Goal: Transaction & Acquisition: Purchase product/service

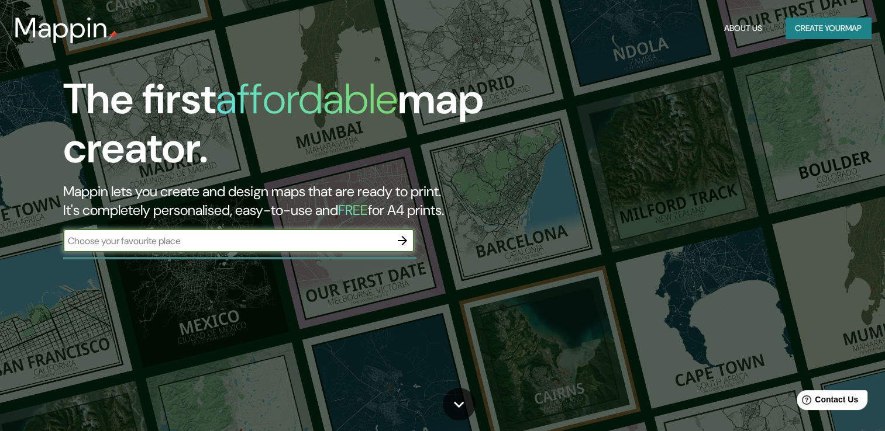
click at [185, 237] on input "text" at bounding box center [226, 240] width 327 height 13
type input "arequipa [GEOGRAPHIC_DATA]"
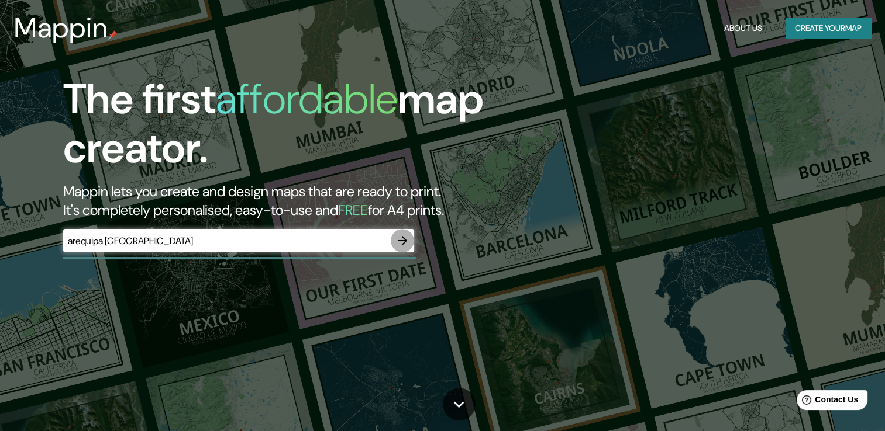
click at [400, 233] on button "button" at bounding box center [402, 240] width 23 height 23
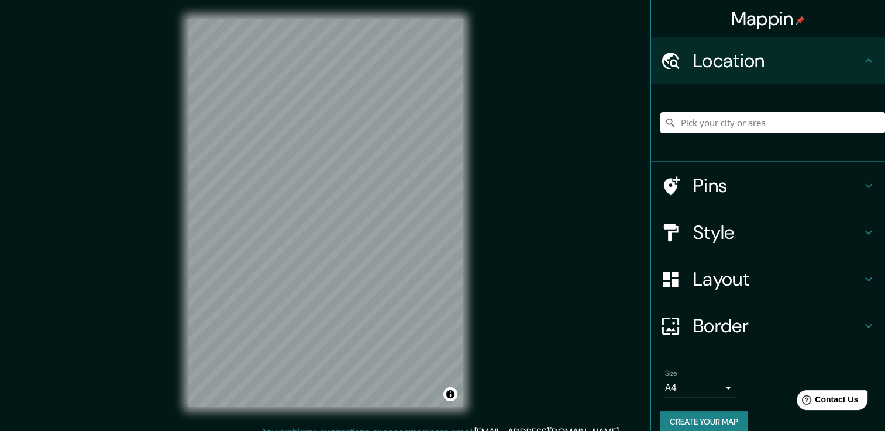
scroll to position [15, 0]
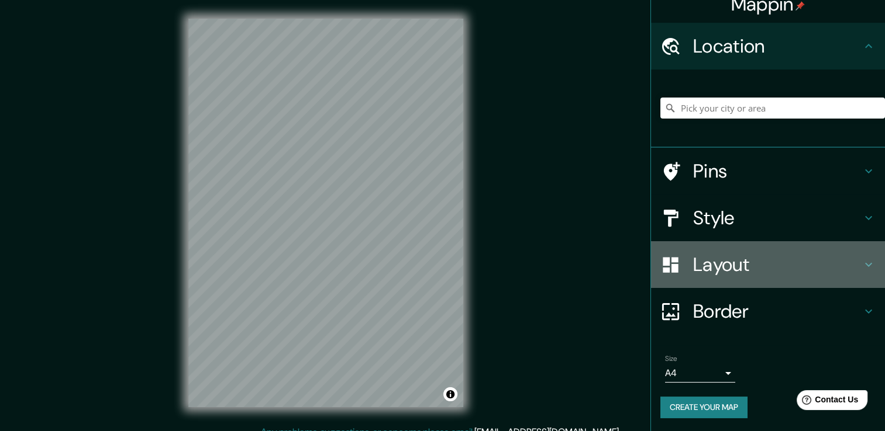
click at [724, 258] on h4 "Layout" at bounding box center [777, 264] width 168 height 23
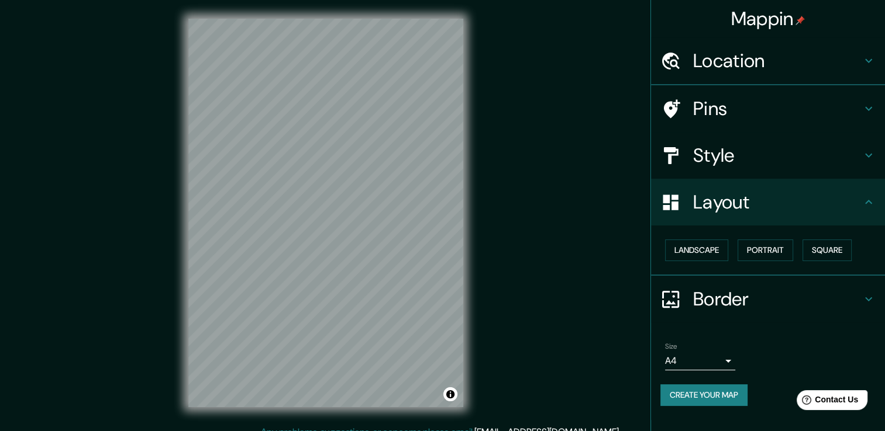
scroll to position [0, 0]
click at [710, 253] on button "Landscape" at bounding box center [696, 251] width 63 height 22
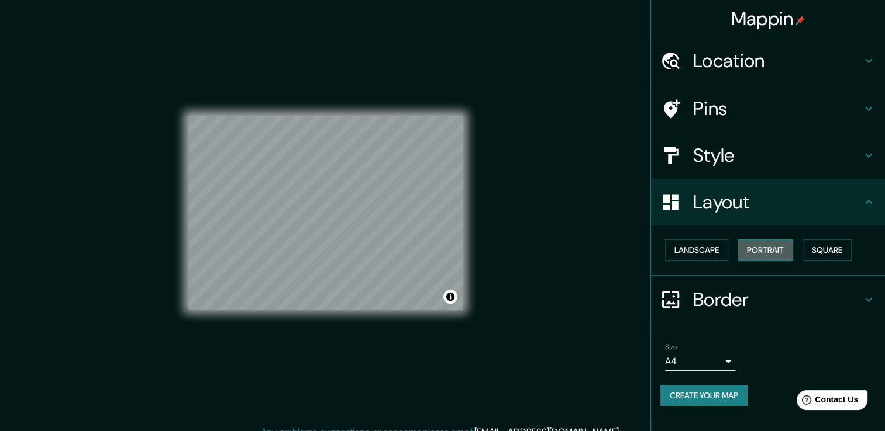
click at [763, 242] on button "Portrait" at bounding box center [765, 251] width 56 height 22
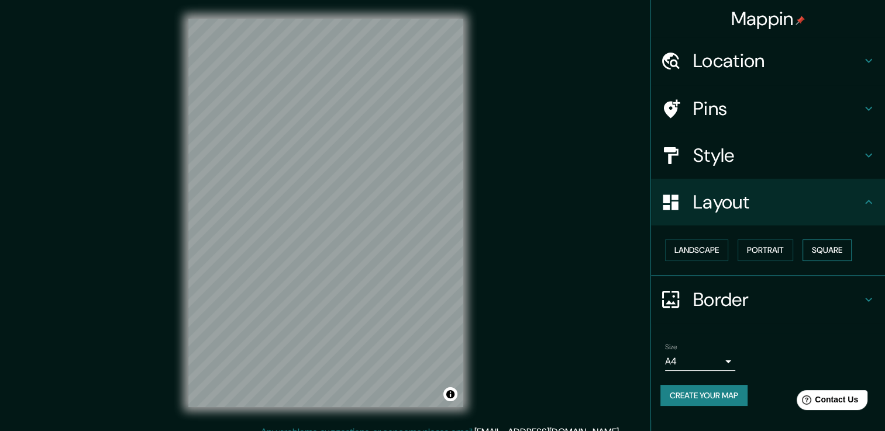
click at [818, 244] on button "Square" at bounding box center [826, 251] width 49 height 22
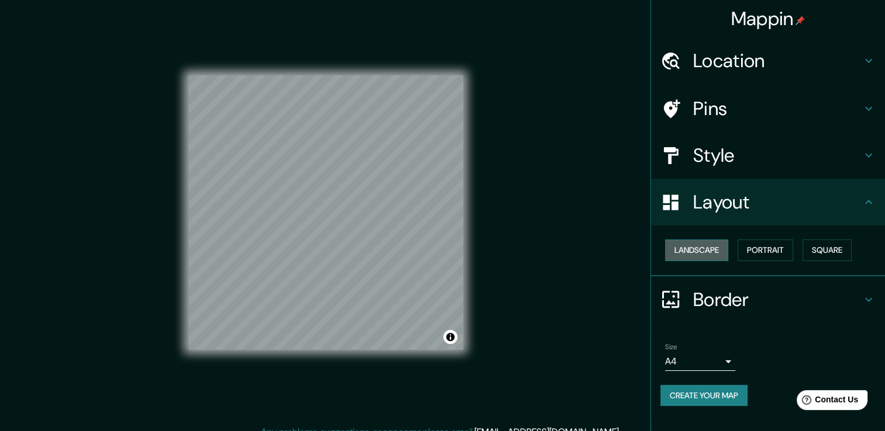
click at [692, 244] on button "Landscape" at bounding box center [696, 251] width 63 height 22
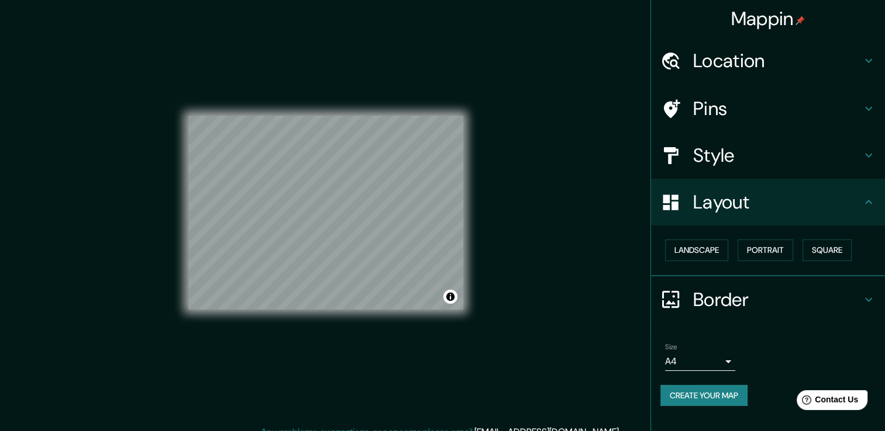
click at [730, 51] on h4 "Location" at bounding box center [777, 60] width 168 height 23
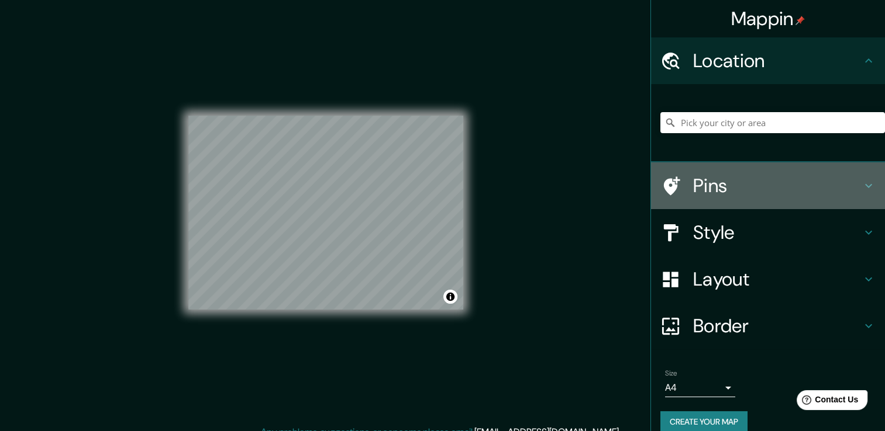
click at [758, 174] on h4 "Pins" at bounding box center [777, 185] width 168 height 23
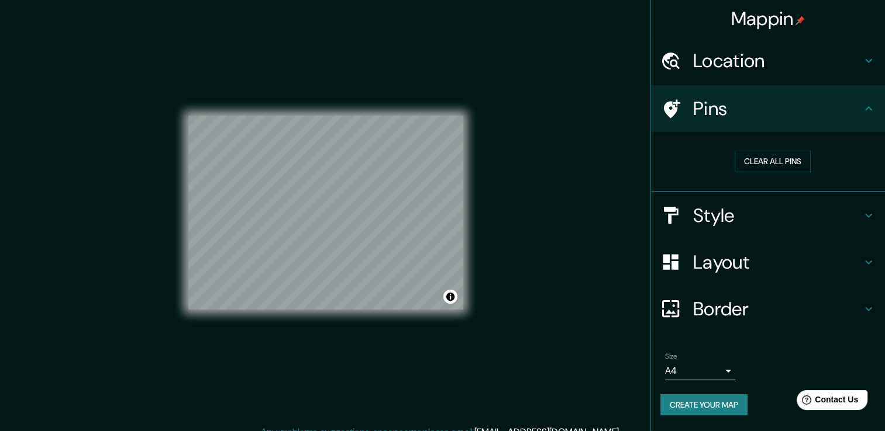
click at [757, 212] on h4 "Style" at bounding box center [777, 215] width 168 height 23
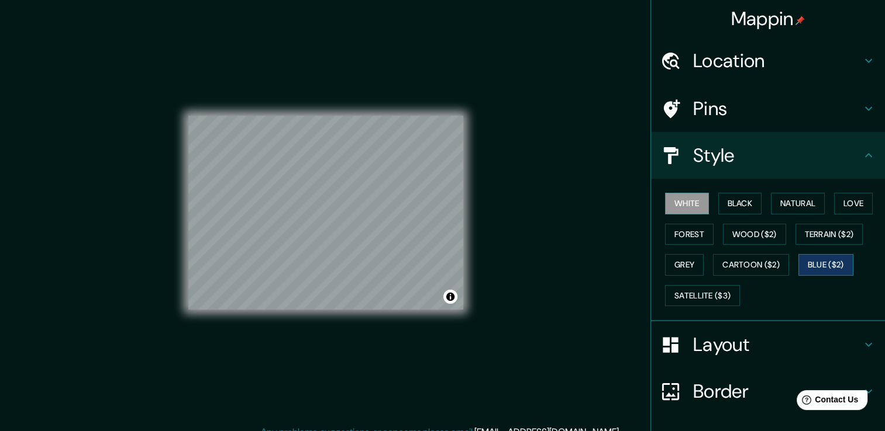
click at [830, 261] on button "Blue ($2)" at bounding box center [825, 265] width 55 height 22
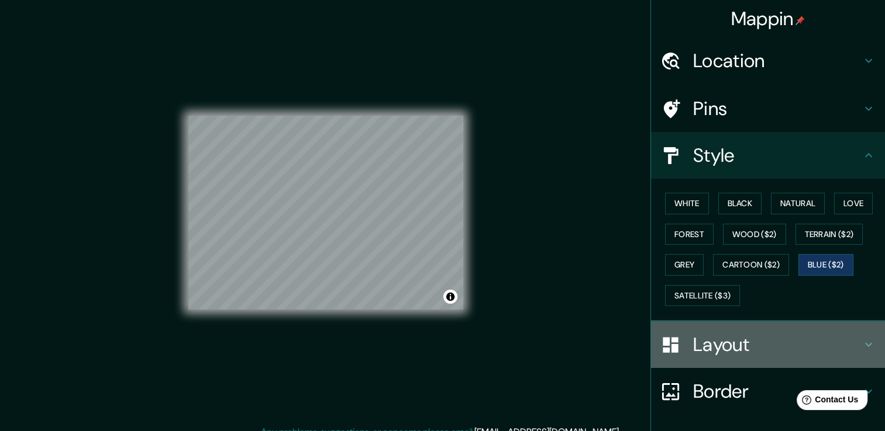
click at [717, 345] on h4 "Layout" at bounding box center [777, 344] width 168 height 23
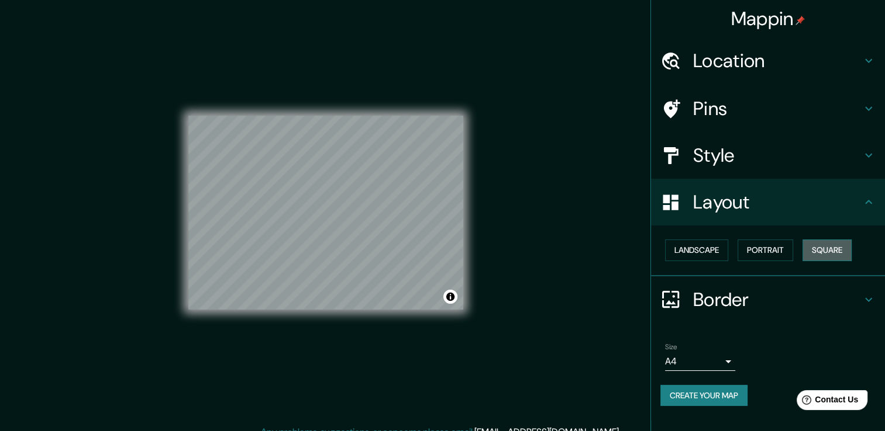
click at [837, 252] on button "Square" at bounding box center [826, 251] width 49 height 22
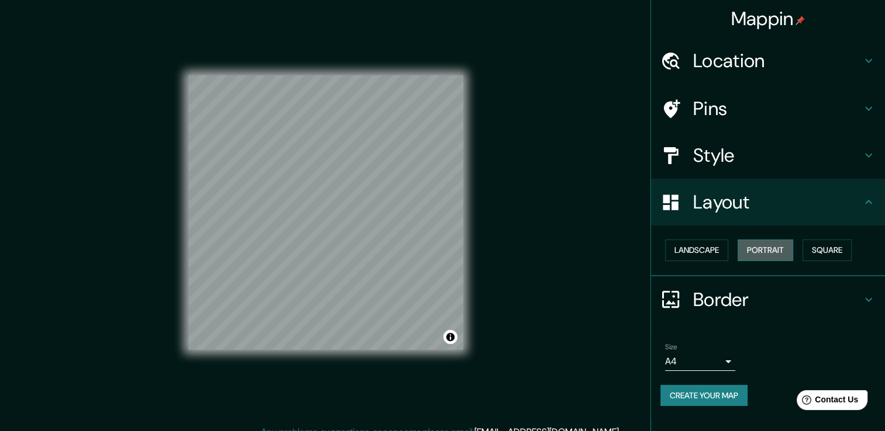
click at [764, 250] on button "Portrait" at bounding box center [765, 251] width 56 height 22
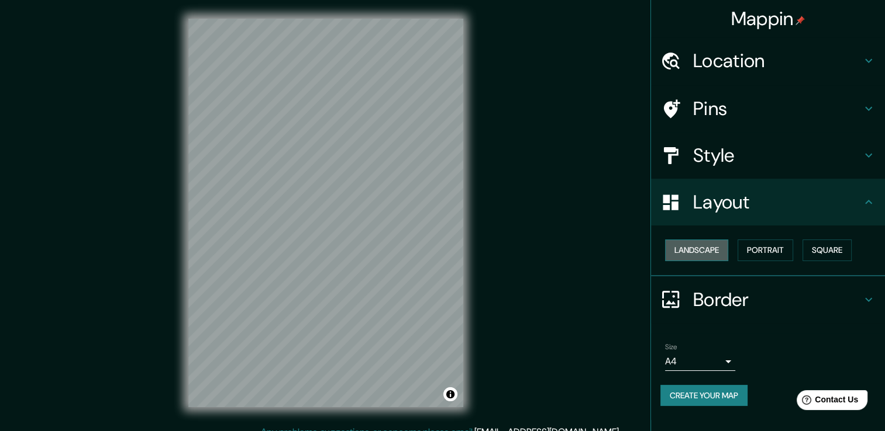
click at [675, 251] on button "Landscape" at bounding box center [696, 251] width 63 height 22
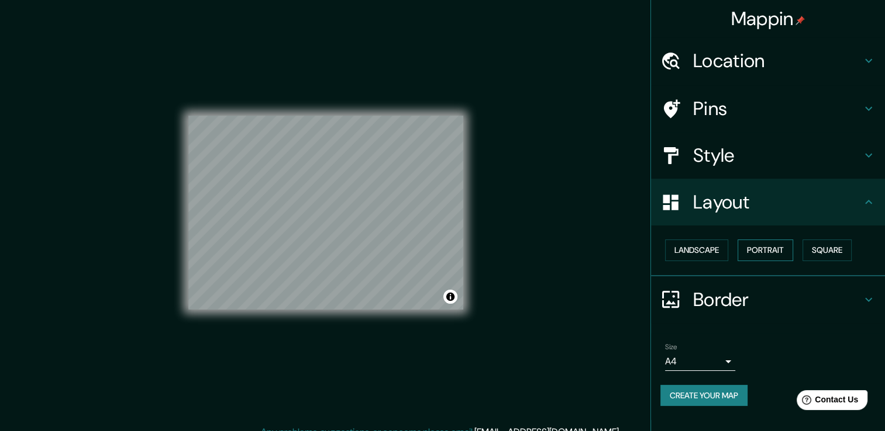
drag, startPoint x: 783, startPoint y: 248, endPoint x: 785, endPoint y: 241, distance: 7.1
click at [783, 247] on button "Portrait" at bounding box center [765, 251] width 56 height 22
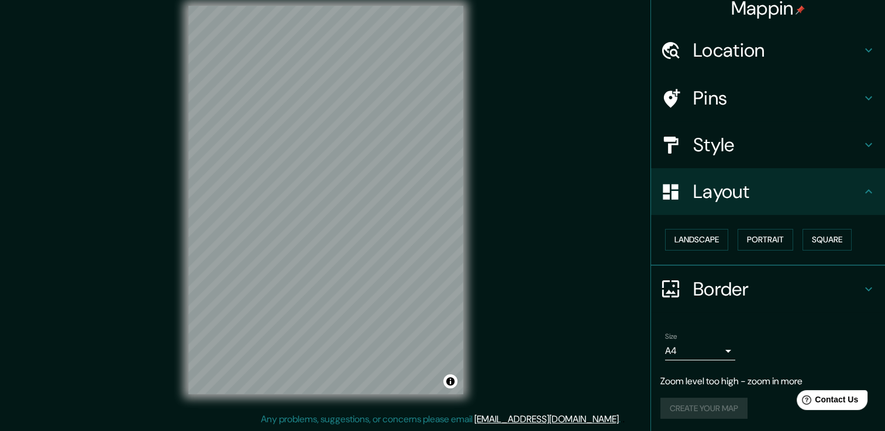
scroll to position [11, 0]
click at [723, 337] on div "Size A4 single" at bounding box center [700, 346] width 70 height 28
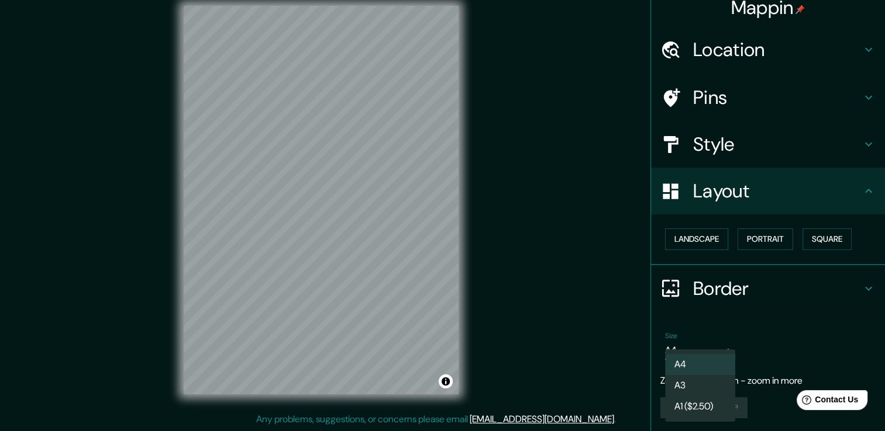
click at [716, 343] on body "Mappin Location Pins Style Layout Landscape Portrait Square Border Choose a bor…" at bounding box center [442, 202] width 885 height 431
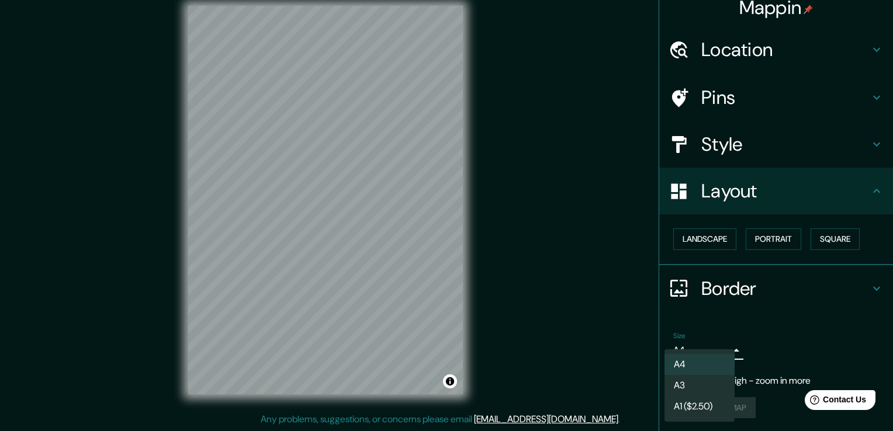
click at [704, 378] on li "A3" at bounding box center [700, 385] width 70 height 21
type input "a4"
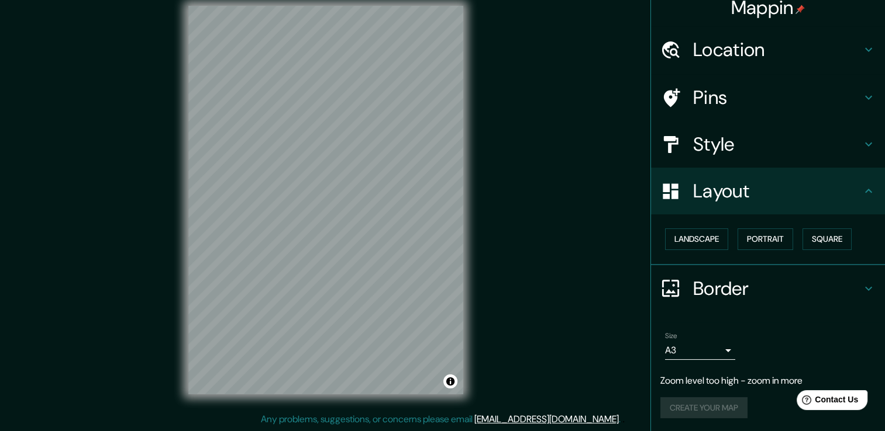
click at [0, 137] on html "Mappin Location Pins Style Layout Landscape Portrait Square Border Choose a bor…" at bounding box center [442, 202] width 885 height 431
click at [138, 263] on div "Mappin Location Pins Style Layout Landscape Portrait Square Border Choose a bor…" at bounding box center [442, 209] width 885 height 444
click at [505, 249] on div "Mappin Location Pins Style Layout Landscape Portrait Square Border Choose a bor…" at bounding box center [442, 209] width 885 height 444
click at [393, 431] on div "Mappin Location Pins Style Layout Landscape Portrait Square Border Choose a bor…" at bounding box center [442, 209] width 885 height 444
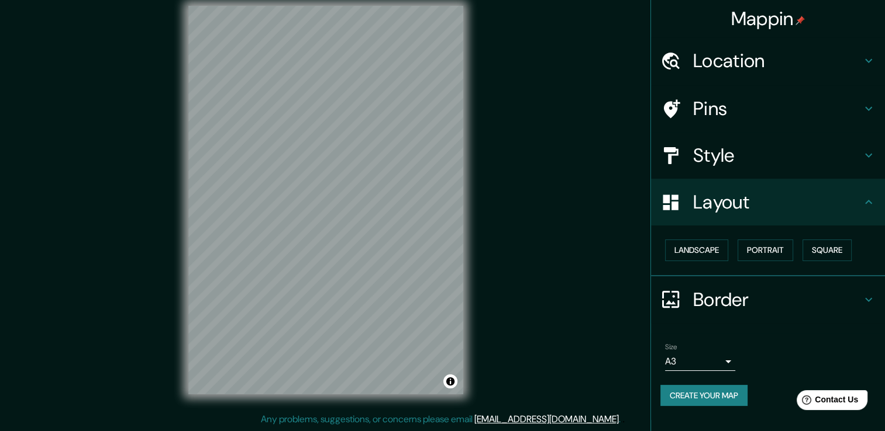
click at [154, 324] on div "Mappin Location Pins Style Layout Landscape Portrait Square Border Choose a bor…" at bounding box center [442, 209] width 885 height 444
click at [347, 109] on div at bounding box center [342, 110] width 9 height 9
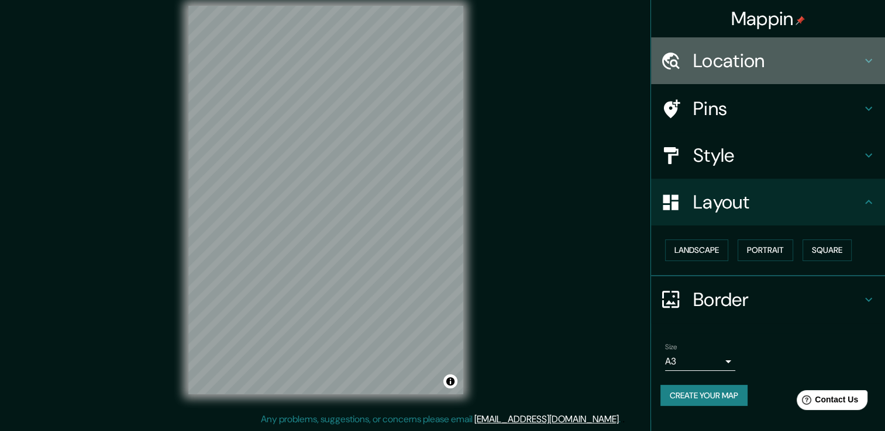
click at [751, 46] on div "Location" at bounding box center [768, 60] width 234 height 47
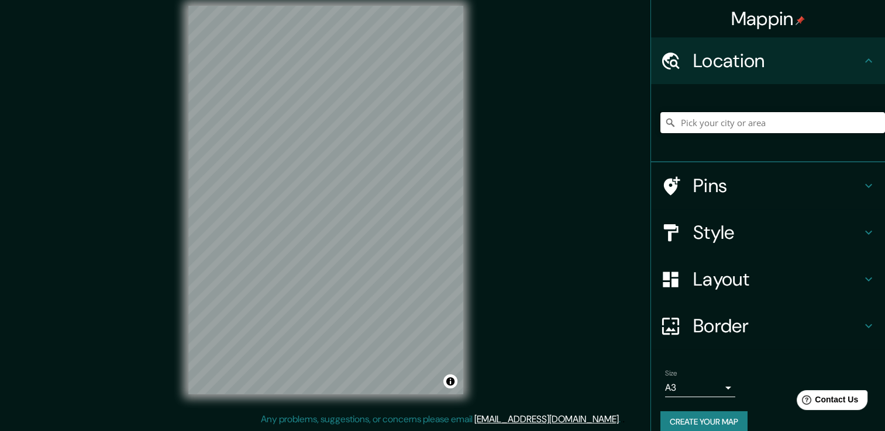
click at [733, 123] on input "Pick your city or area" at bounding box center [772, 122] width 224 height 21
click at [764, 123] on input "Departamento de [GEOGRAPHIC_DATA], [GEOGRAPHIC_DATA]" at bounding box center [772, 122] width 224 height 21
drag, startPoint x: 821, startPoint y: 126, endPoint x: 803, endPoint y: 127, distance: 18.2
click at [803, 127] on input "Departamento de [GEOGRAPHIC_DATA], [GEOGRAPHIC_DATA]" at bounding box center [772, 122] width 224 height 21
click at [749, 123] on input "Departamento de [GEOGRAPHIC_DATA], [GEOGRAPHIC_DATA]" at bounding box center [772, 122] width 224 height 21
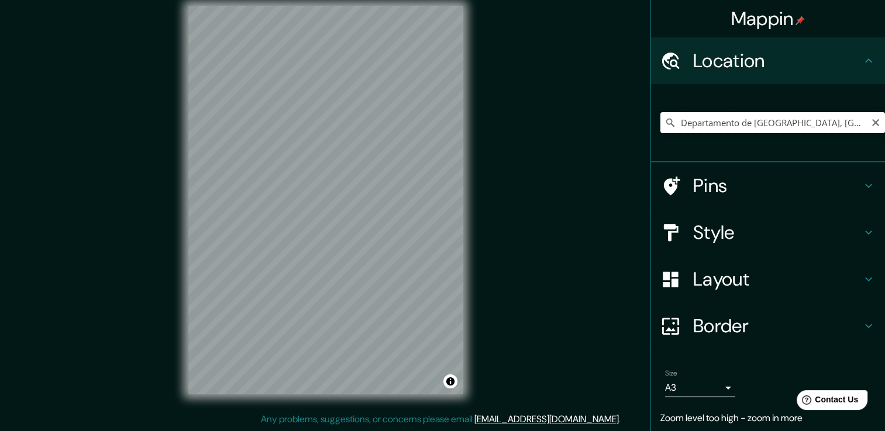
click at [749, 123] on input "Departamento de [GEOGRAPHIC_DATA], [GEOGRAPHIC_DATA]" at bounding box center [772, 122] width 224 height 21
click at [746, 123] on input "Departamento de [GEOGRAPHIC_DATA], [GEOGRAPHIC_DATA]" at bounding box center [772, 122] width 224 height 21
drag, startPoint x: 737, startPoint y: 123, endPoint x: 670, endPoint y: 133, distance: 67.5
click at [672, 133] on div "Departamento de [GEOGRAPHIC_DATA], [GEOGRAPHIC_DATA]" at bounding box center [772, 123] width 224 height 58
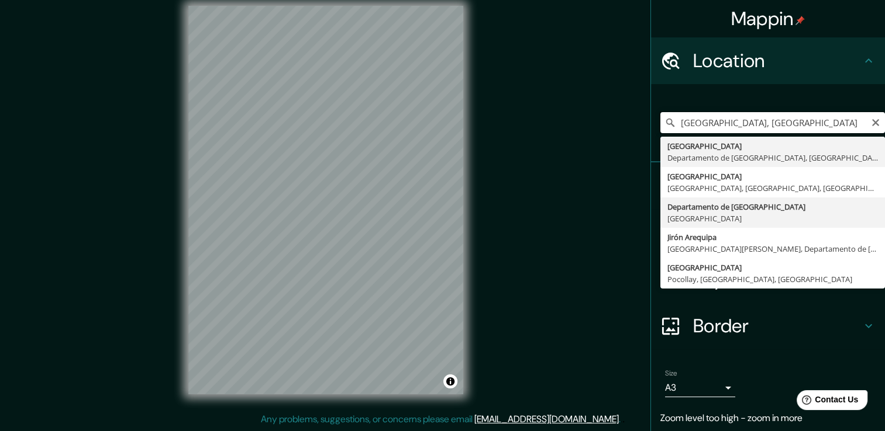
scroll to position [38, 0]
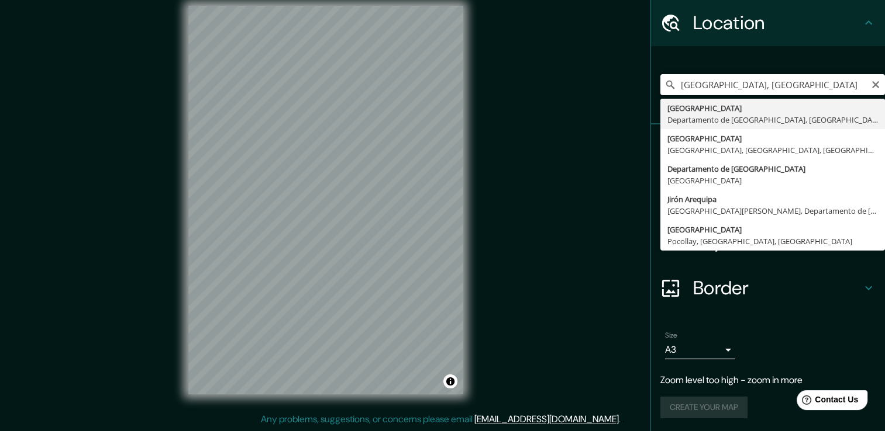
type input "[GEOGRAPHIC_DATA], [GEOGRAPHIC_DATA], [GEOGRAPHIC_DATA]"
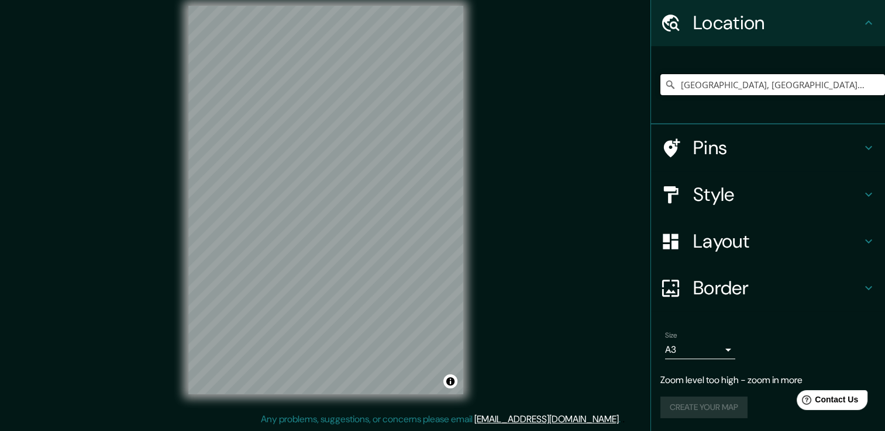
scroll to position [15, 0]
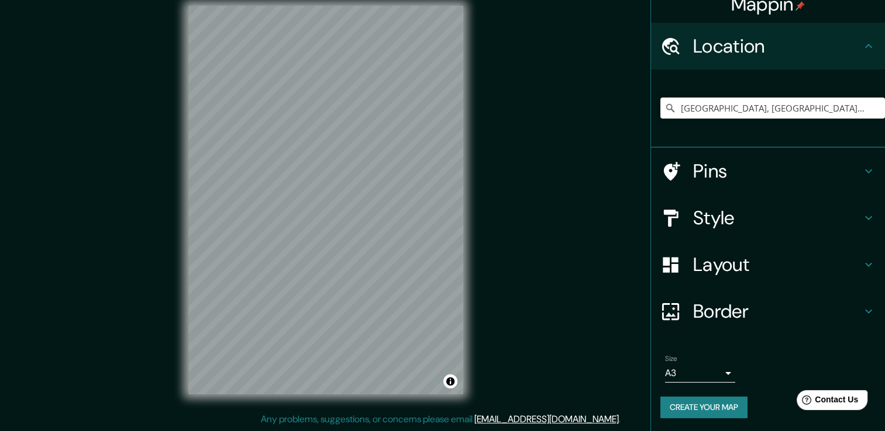
click at [696, 270] on h4 "Layout" at bounding box center [777, 264] width 168 height 23
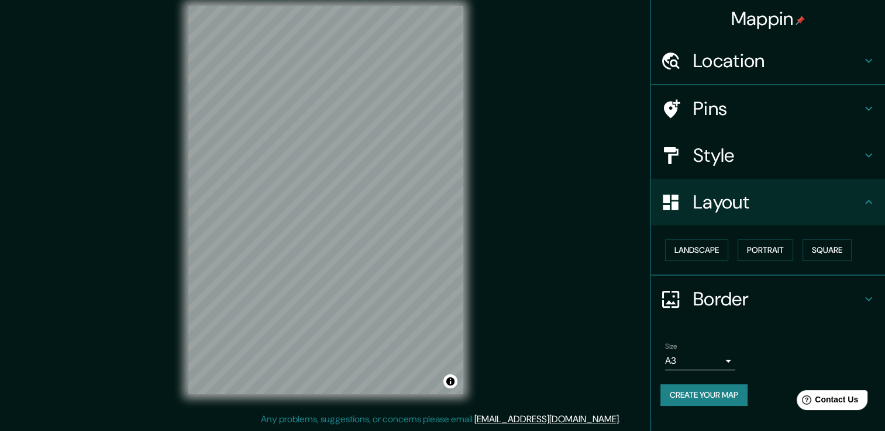
scroll to position [0, 0]
click at [691, 250] on button "Landscape" at bounding box center [696, 251] width 63 height 22
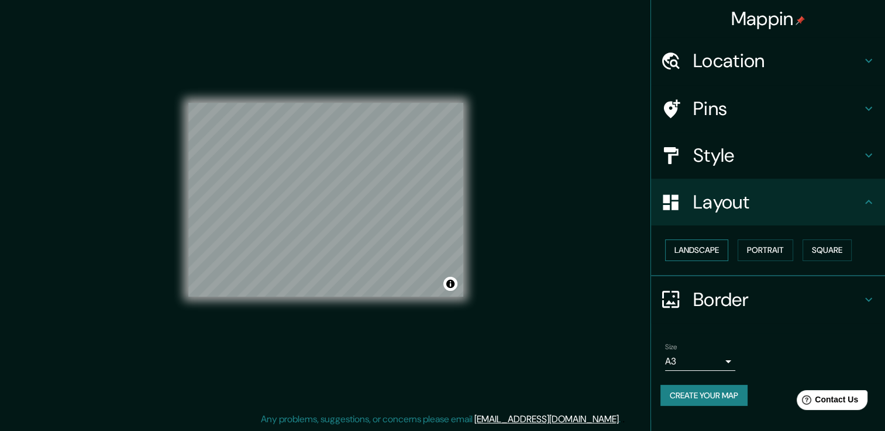
click at [691, 250] on button "Landscape" at bounding box center [696, 251] width 63 height 22
click at [770, 248] on button "Portrait" at bounding box center [765, 251] width 56 height 22
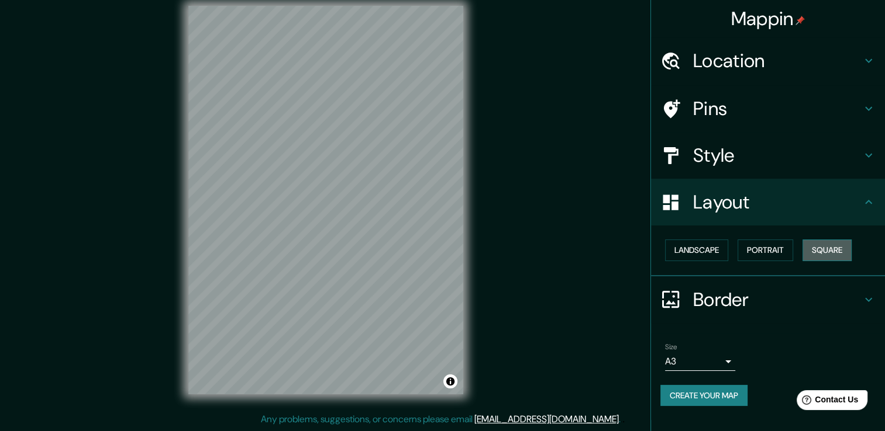
click at [833, 243] on button "Square" at bounding box center [826, 251] width 49 height 22
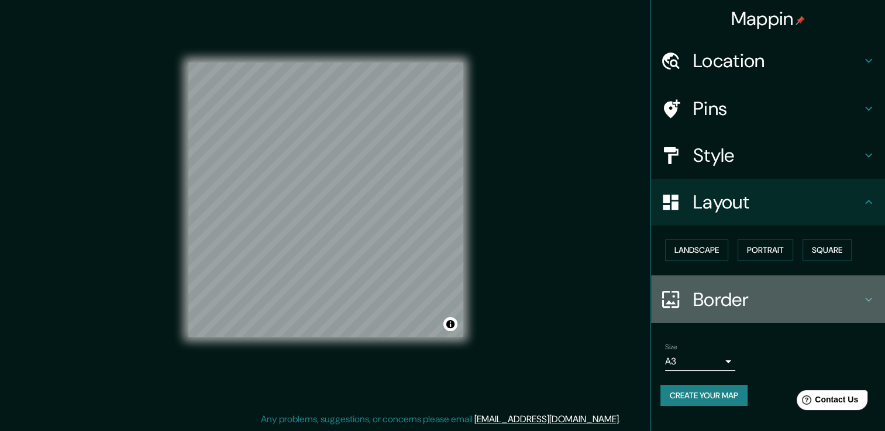
click at [755, 306] on h4 "Border" at bounding box center [777, 299] width 168 height 23
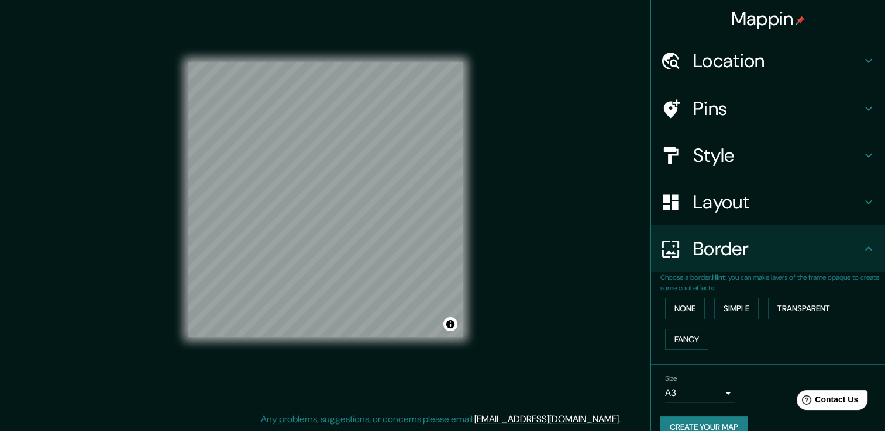
click at [713, 141] on div "Style" at bounding box center [768, 155] width 234 height 47
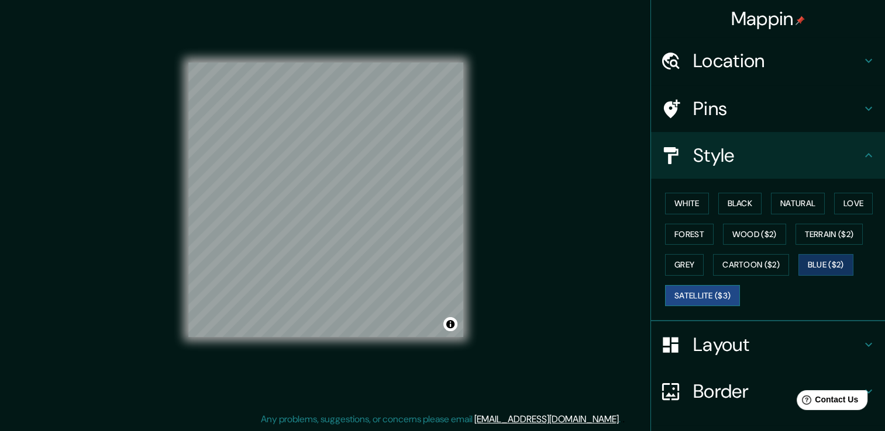
click at [699, 296] on button "Satellite ($3)" at bounding box center [702, 296] width 75 height 22
click at [799, 206] on button "Natural" at bounding box center [798, 204] width 54 height 22
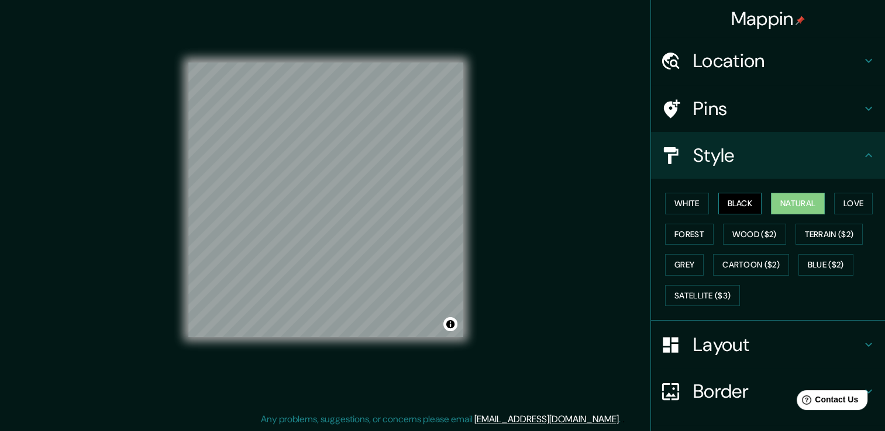
click at [723, 206] on button "Black" at bounding box center [740, 204] width 44 height 22
click at [665, 202] on button "White" at bounding box center [687, 204] width 44 height 22
click at [738, 198] on button "Black" at bounding box center [740, 204] width 44 height 22
click at [822, 260] on button "Blue ($2)" at bounding box center [825, 265] width 55 height 22
click at [699, 106] on h4 "Pins" at bounding box center [777, 108] width 168 height 23
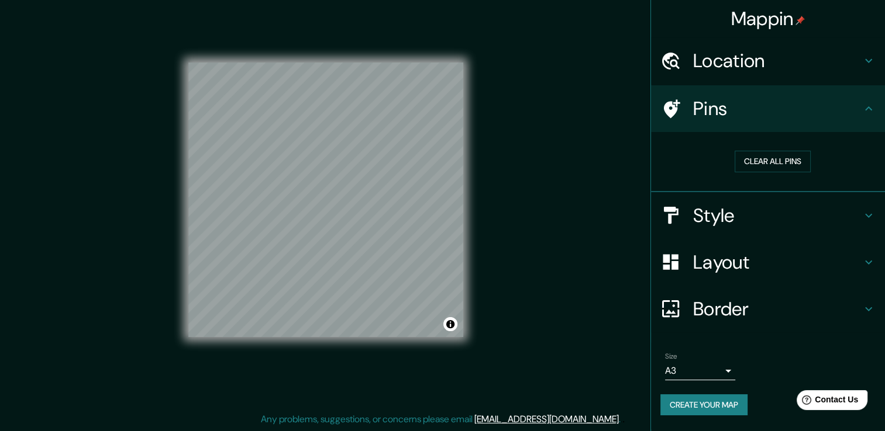
click at [711, 259] on h4 "Layout" at bounding box center [777, 262] width 168 height 23
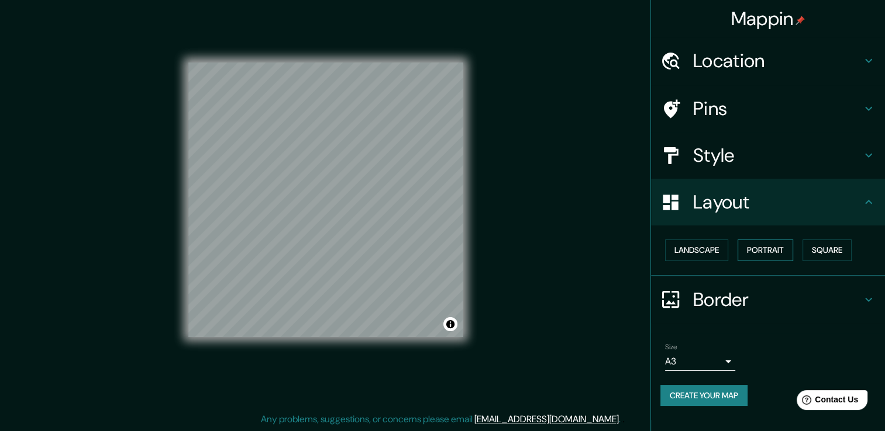
click at [786, 242] on button "Portrait" at bounding box center [765, 251] width 56 height 22
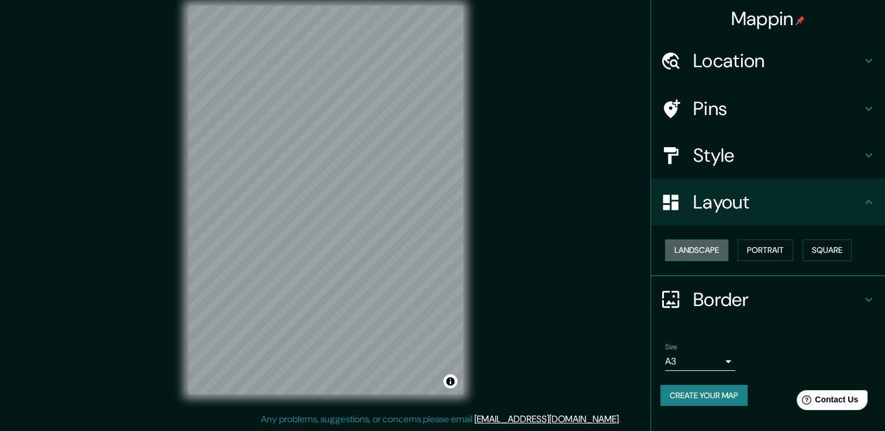
click at [673, 246] on button "Landscape" at bounding box center [696, 251] width 63 height 22
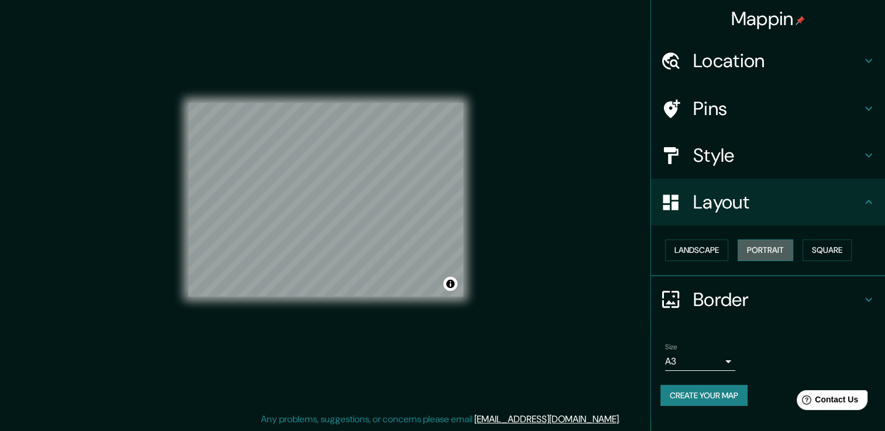
click at [762, 243] on button "Portrait" at bounding box center [765, 251] width 56 height 22
